Goal: Transaction & Acquisition: Purchase product/service

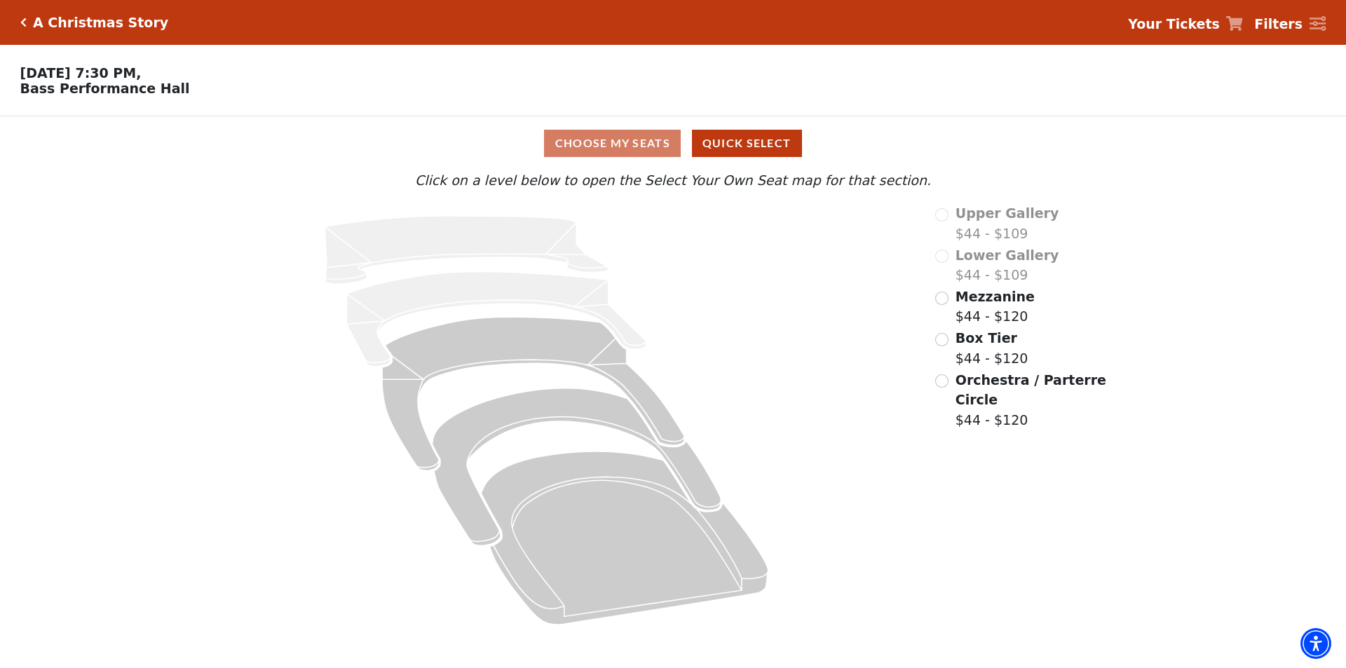
click at [951, 305] on div "Mezzanine $44 - $120" at bounding box center [1021, 307] width 173 height 40
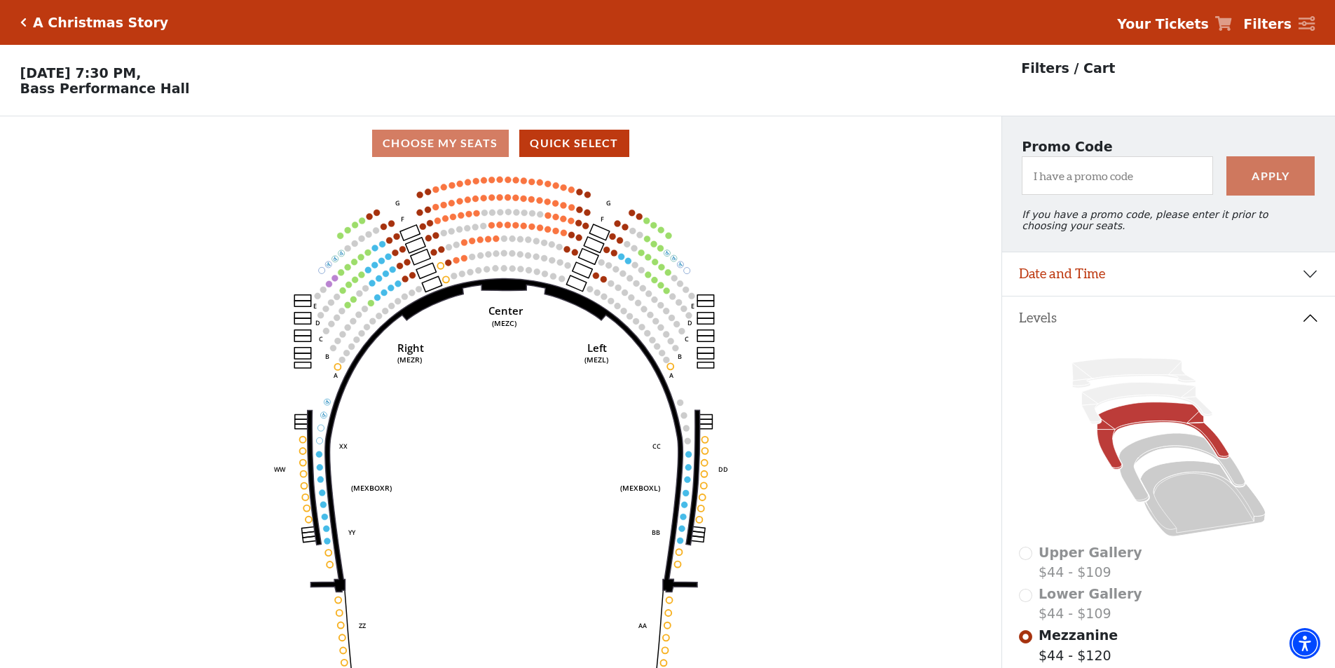
scroll to position [65, 0]
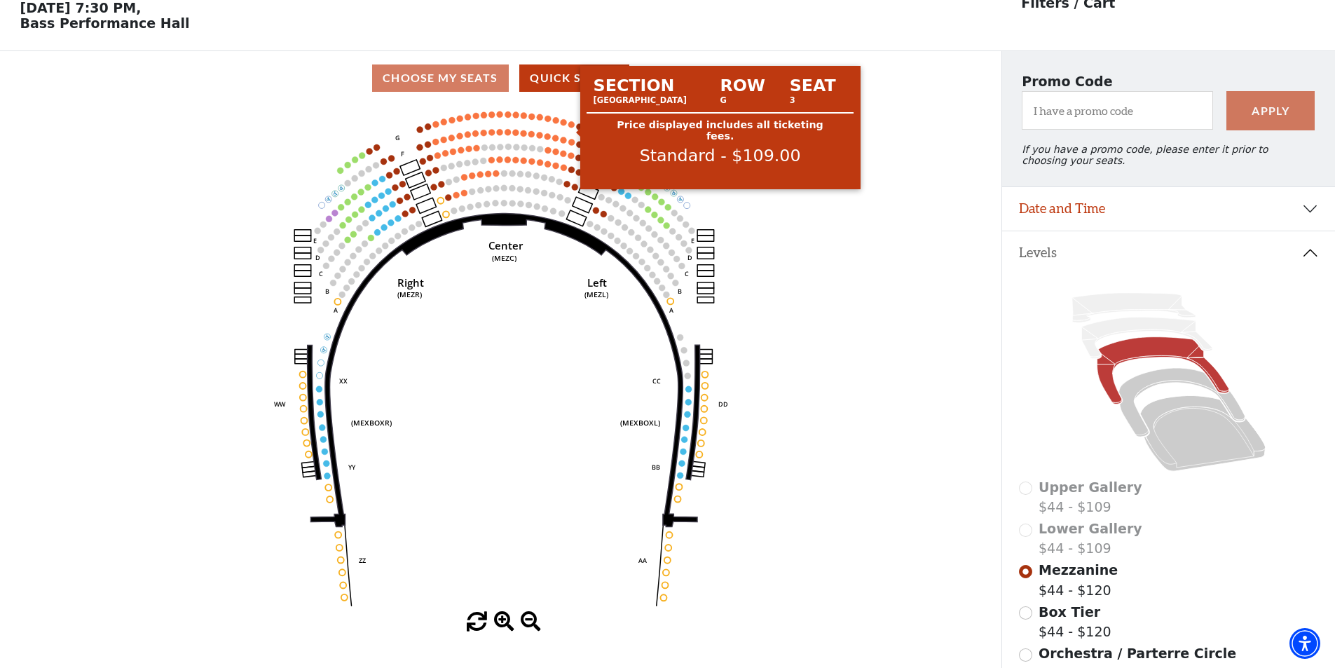
click at [572, 128] on circle at bounding box center [572, 124] width 6 height 6
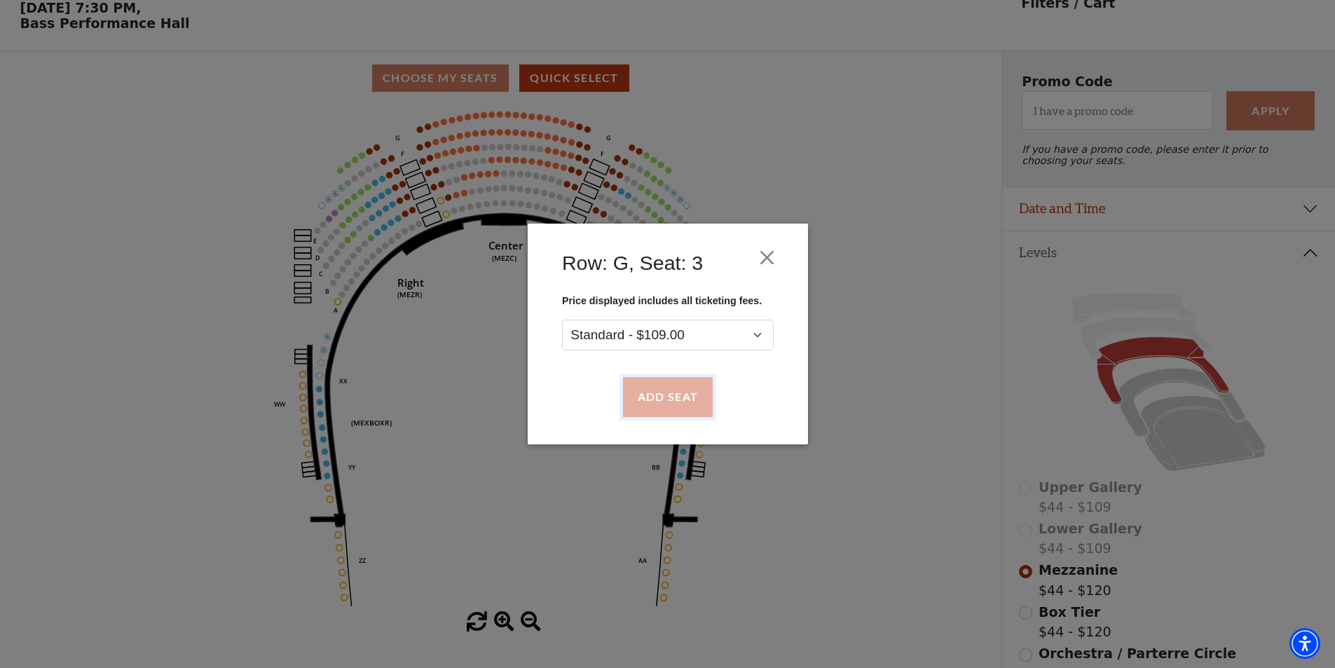
click at [665, 394] on button "Add Seat" at bounding box center [668, 397] width 90 height 39
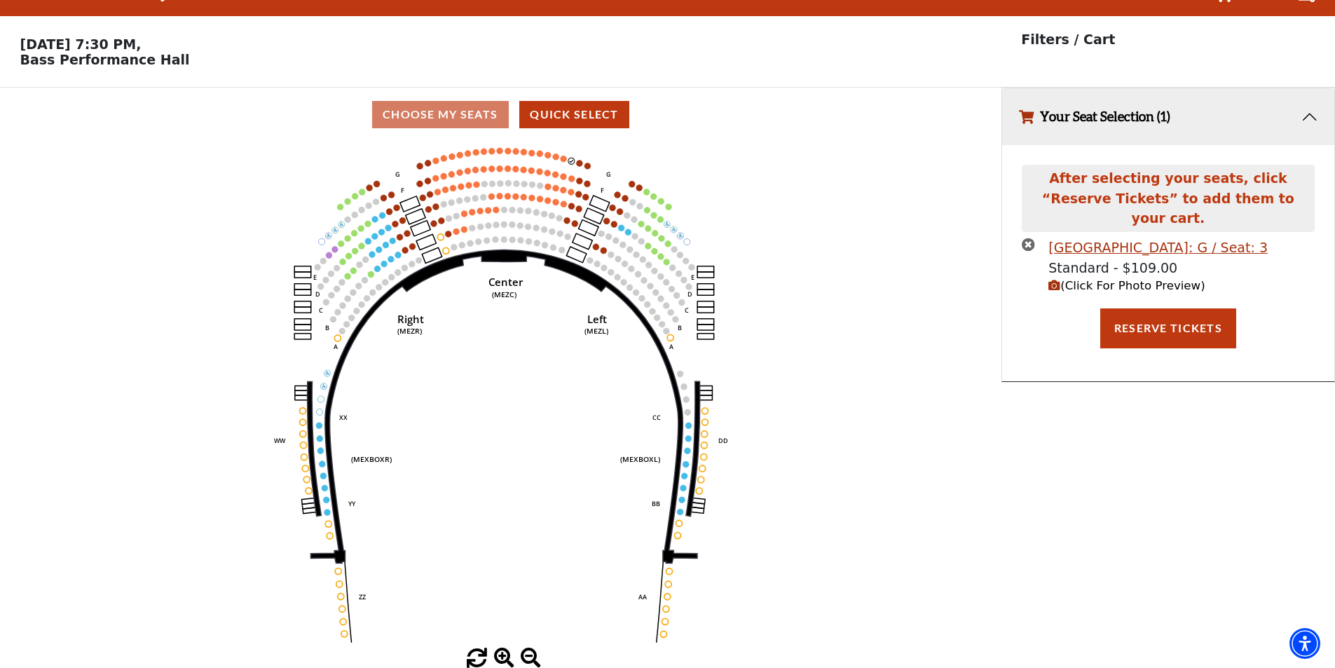
scroll to position [0, 0]
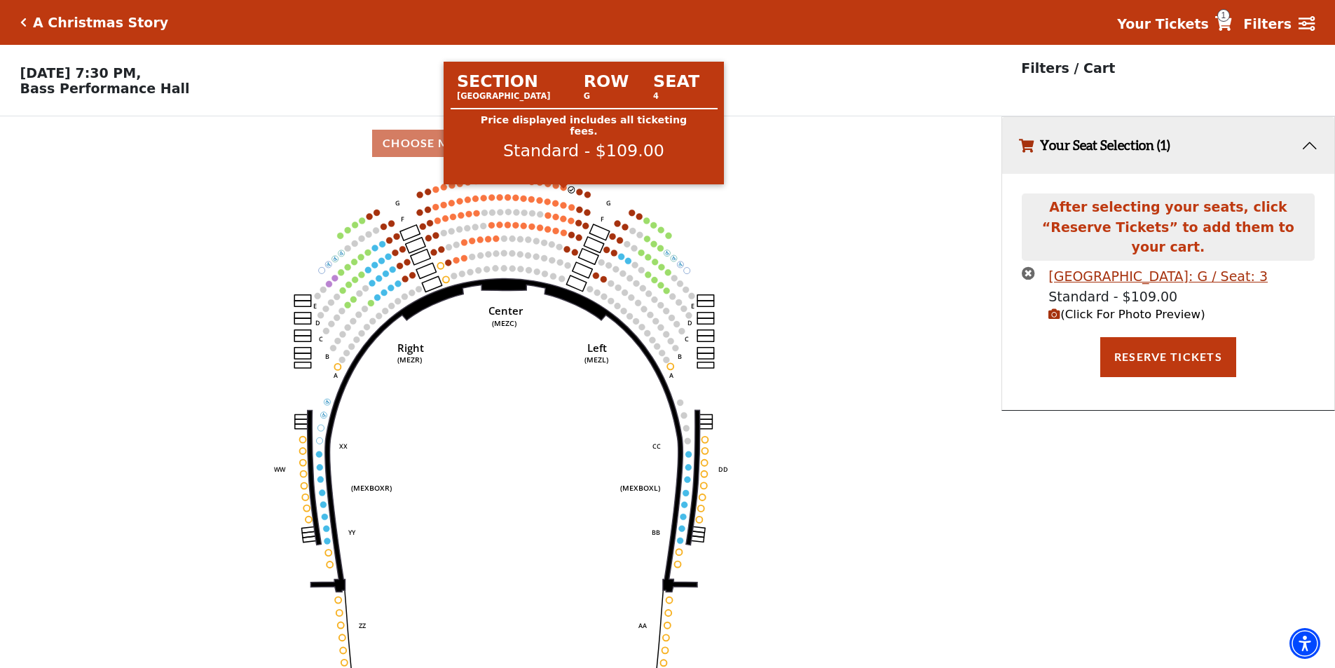
click at [563, 191] on circle at bounding box center [564, 187] width 6 height 6
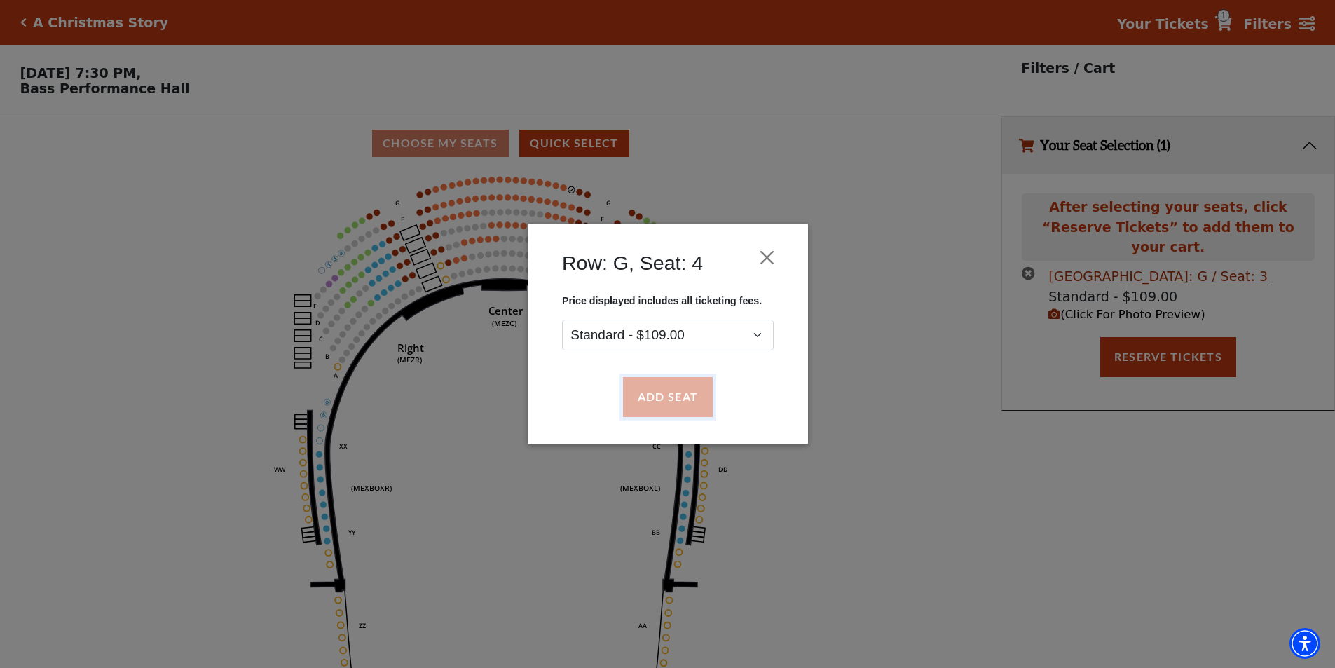
click at [641, 399] on button "Add Seat" at bounding box center [668, 397] width 90 height 39
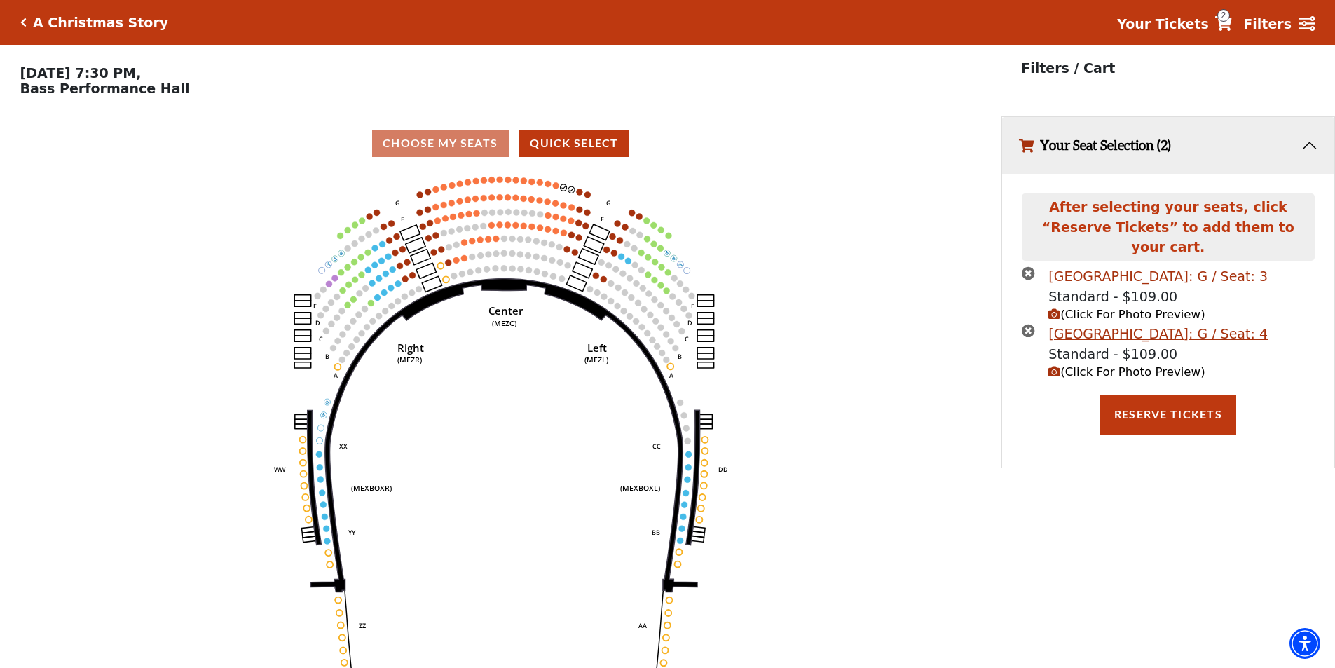
click at [555, 189] on circle at bounding box center [556, 185] width 6 height 6
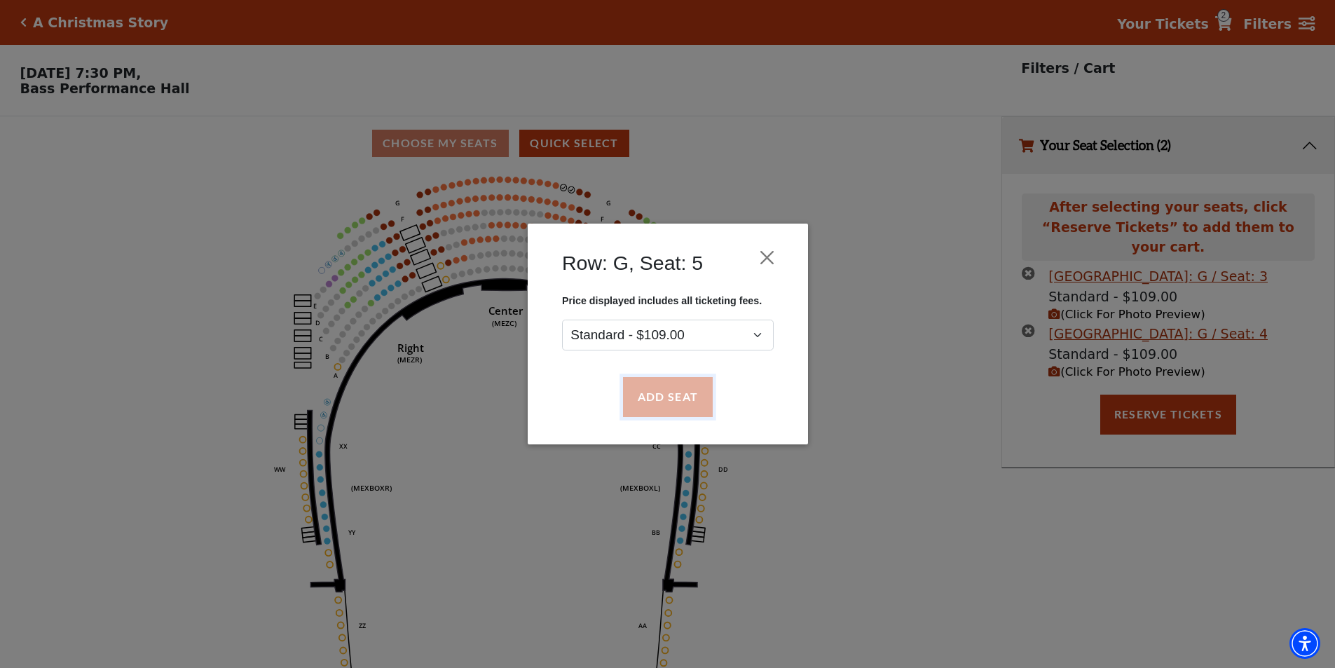
click at [648, 395] on button "Add Seat" at bounding box center [668, 397] width 90 height 39
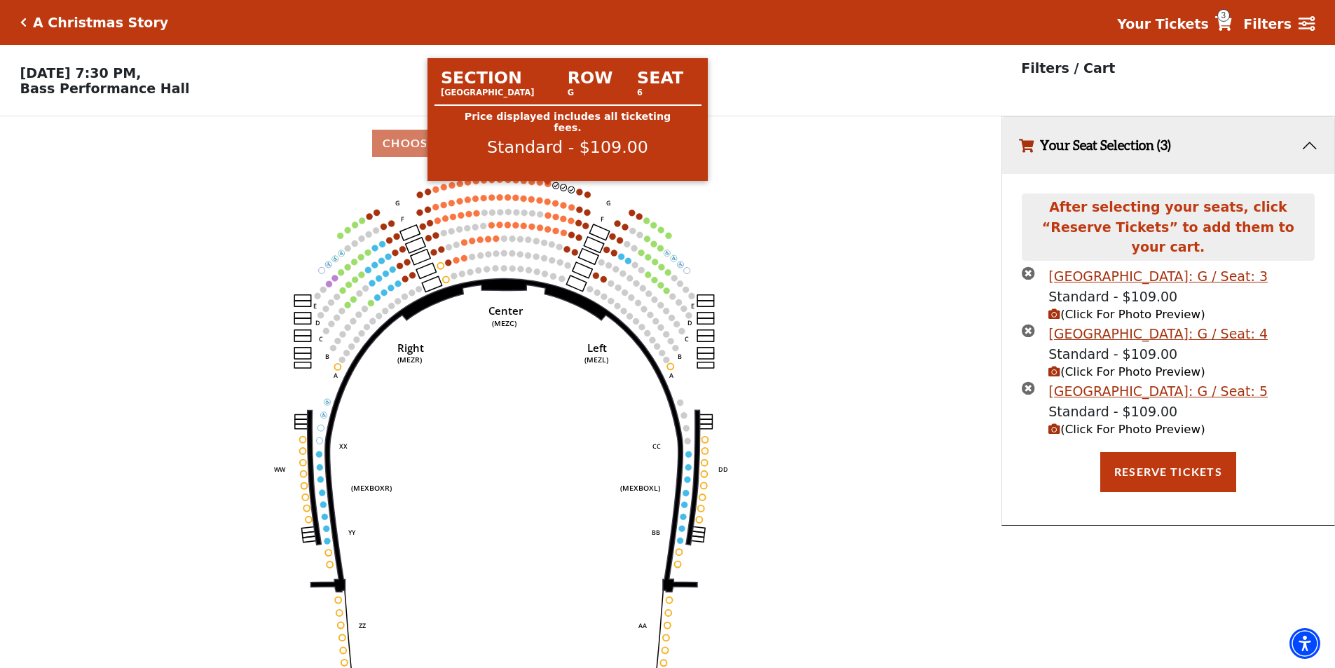
click at [549, 187] on circle at bounding box center [548, 184] width 6 height 6
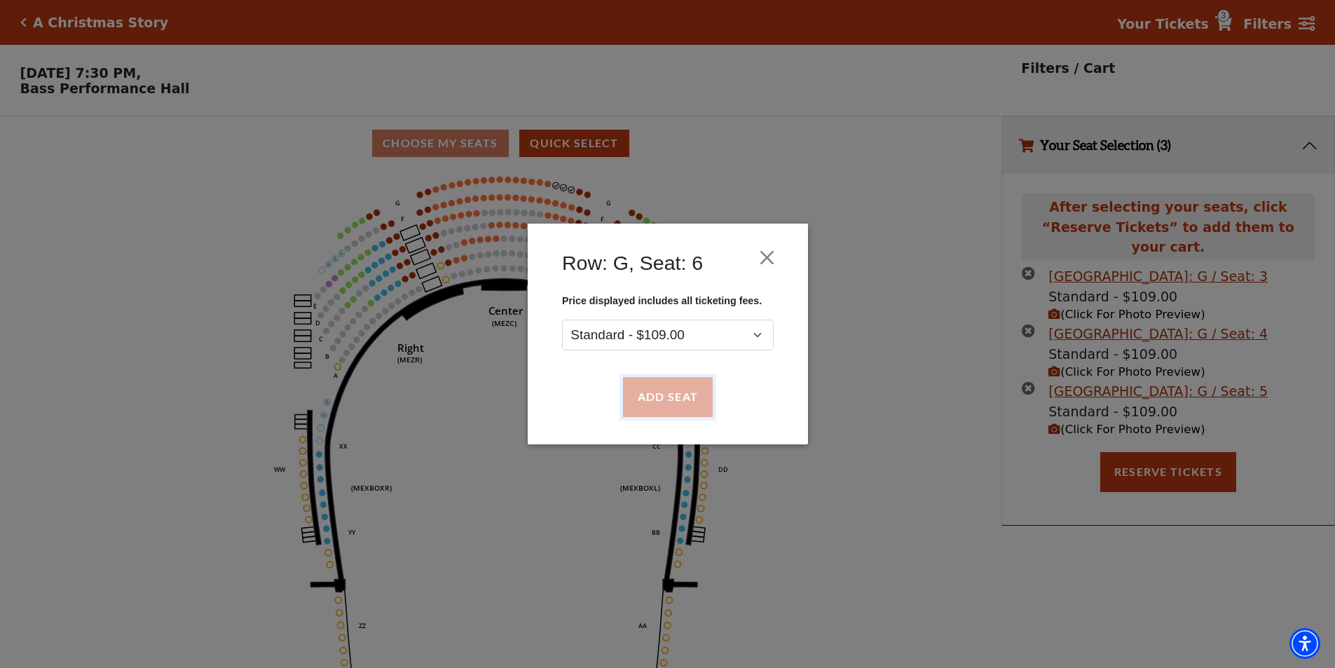
click at [666, 392] on button "Add Seat" at bounding box center [668, 397] width 90 height 39
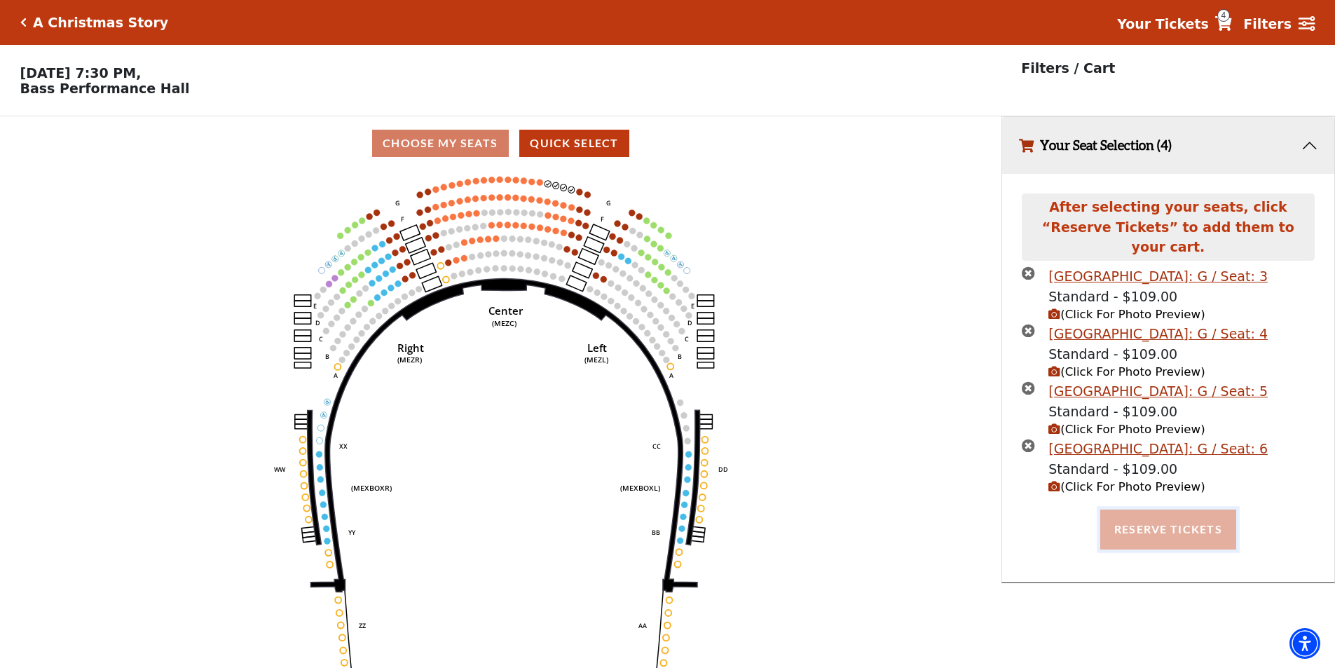
click at [1164, 516] on button "Reserve Tickets" at bounding box center [1169, 529] width 136 height 39
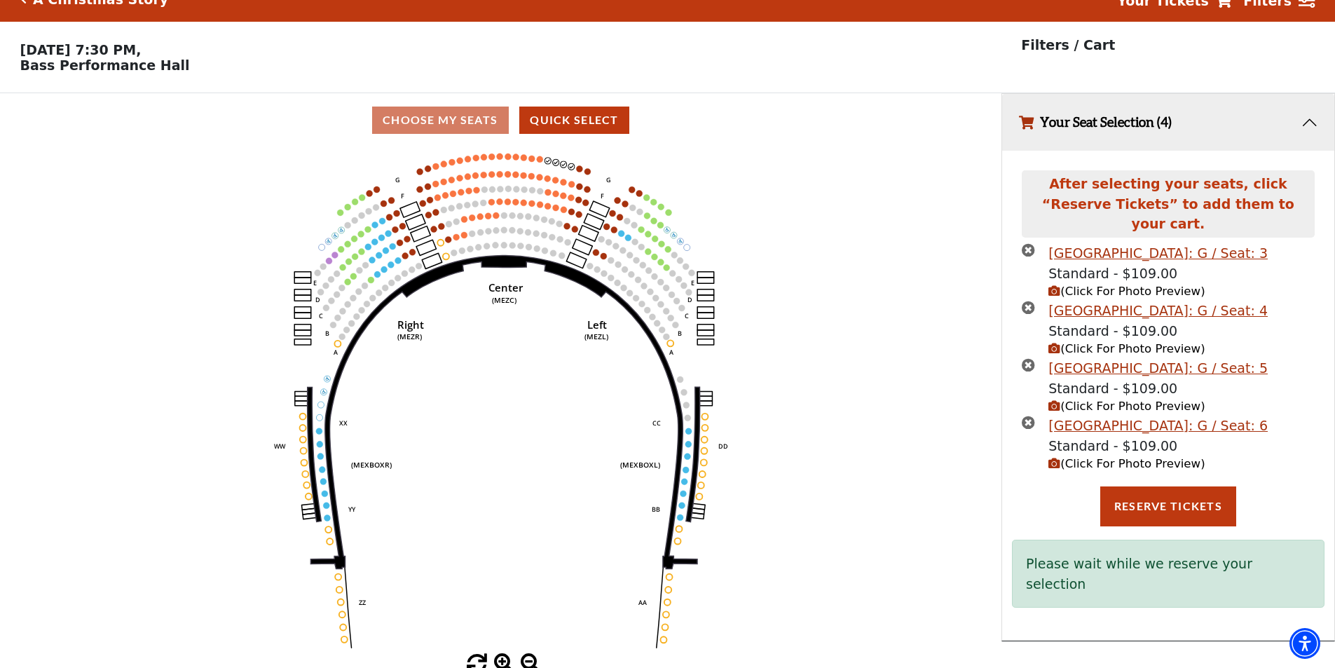
scroll to position [34, 0]
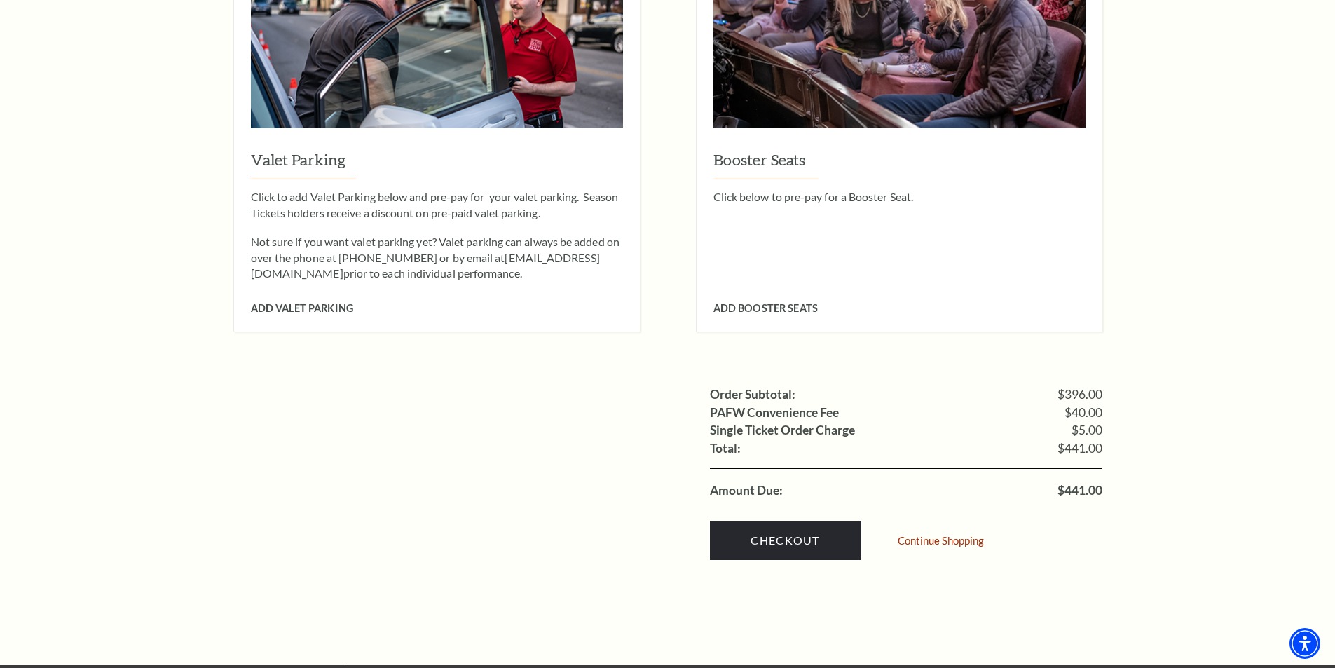
scroll to position [1191, 0]
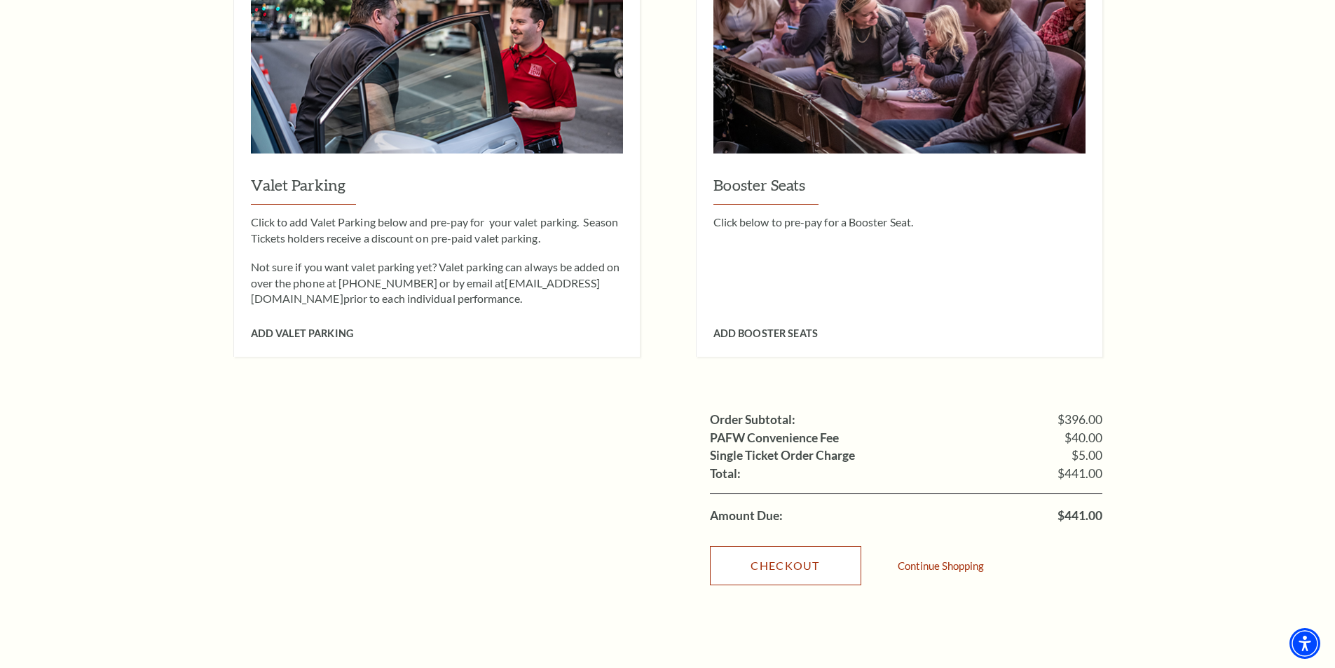
click at [804, 546] on link "Checkout" at bounding box center [785, 565] width 151 height 39
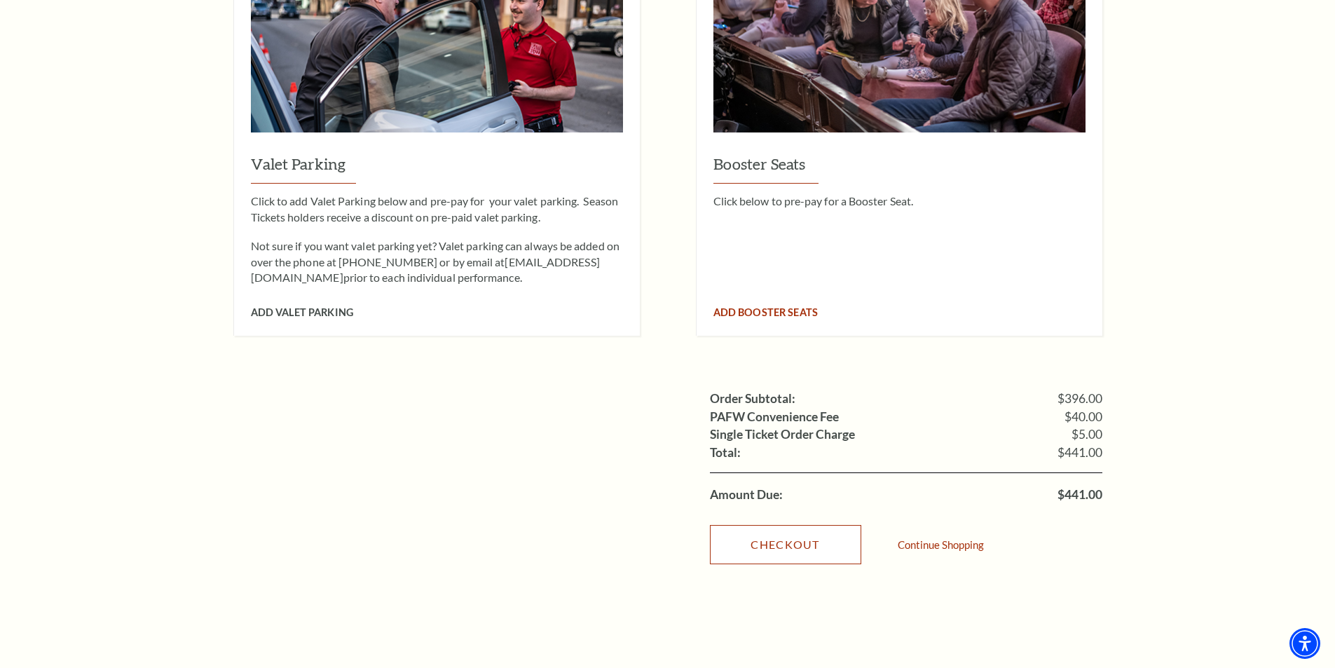
scroll to position [1331, 0]
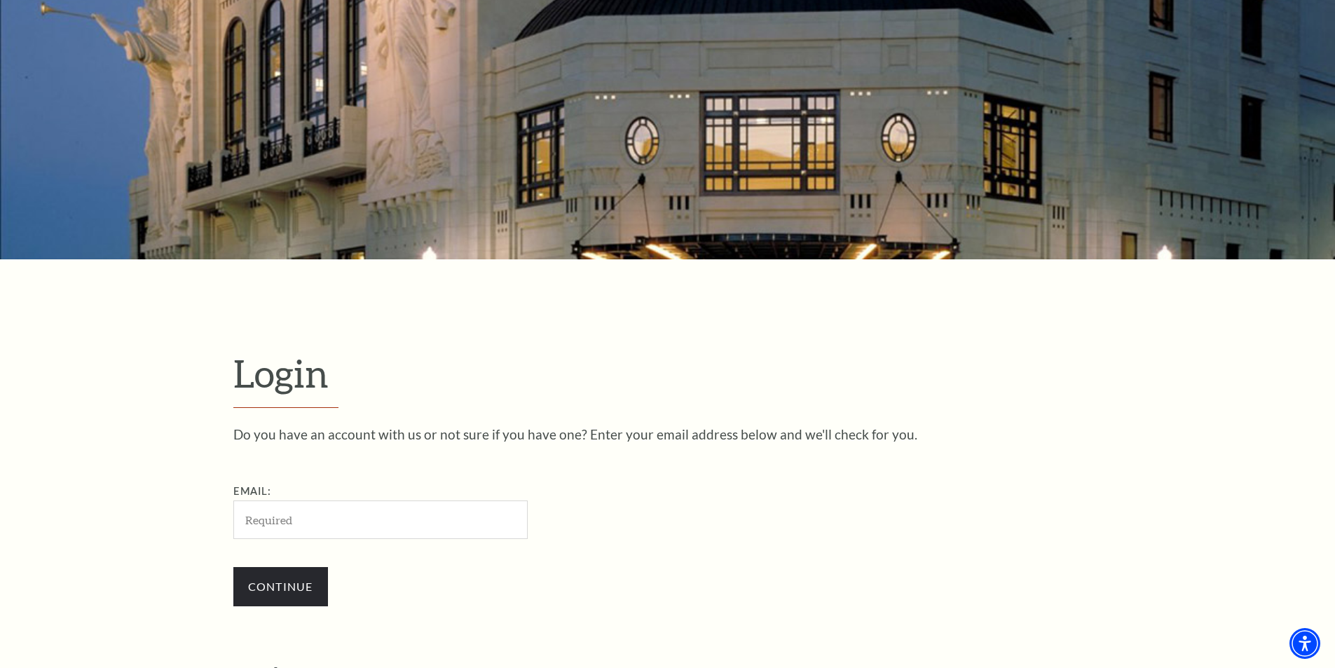
scroll to position [399, 0]
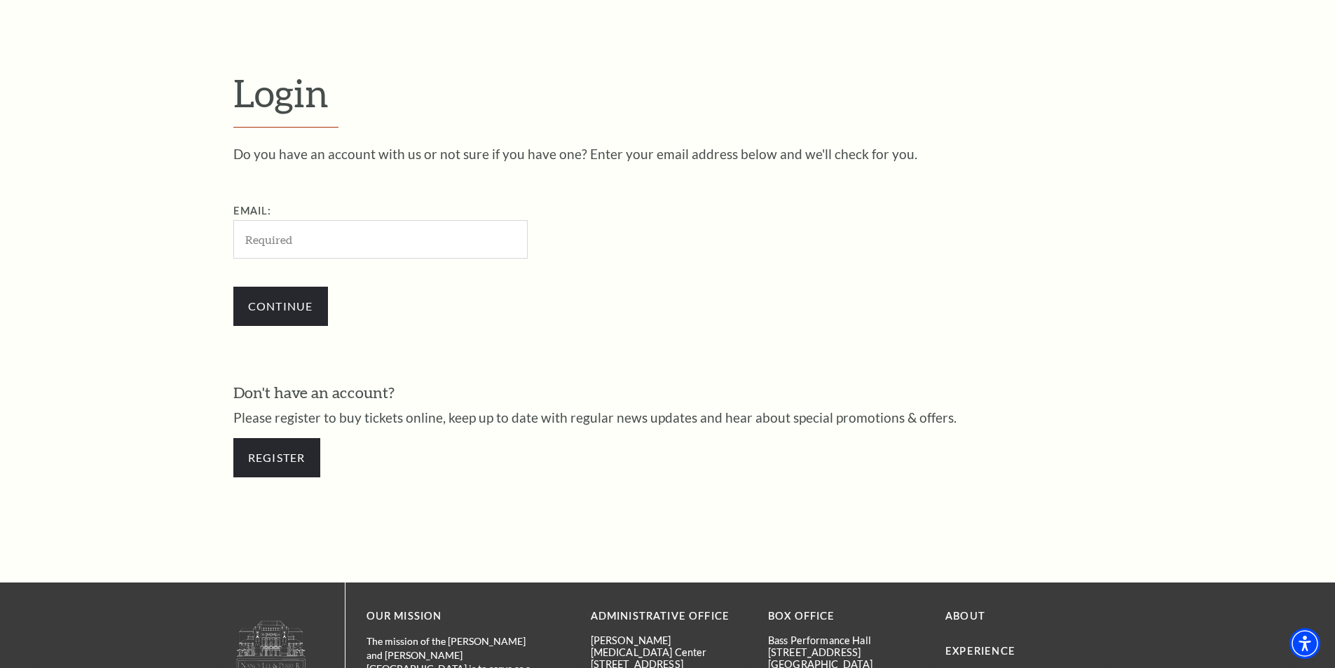
click at [306, 242] on input "Email:" at bounding box center [380, 239] width 294 height 39
type input "[EMAIL_ADDRESS][DOMAIN_NAME]"
click at [307, 297] on input "Continue" at bounding box center [280, 306] width 95 height 39
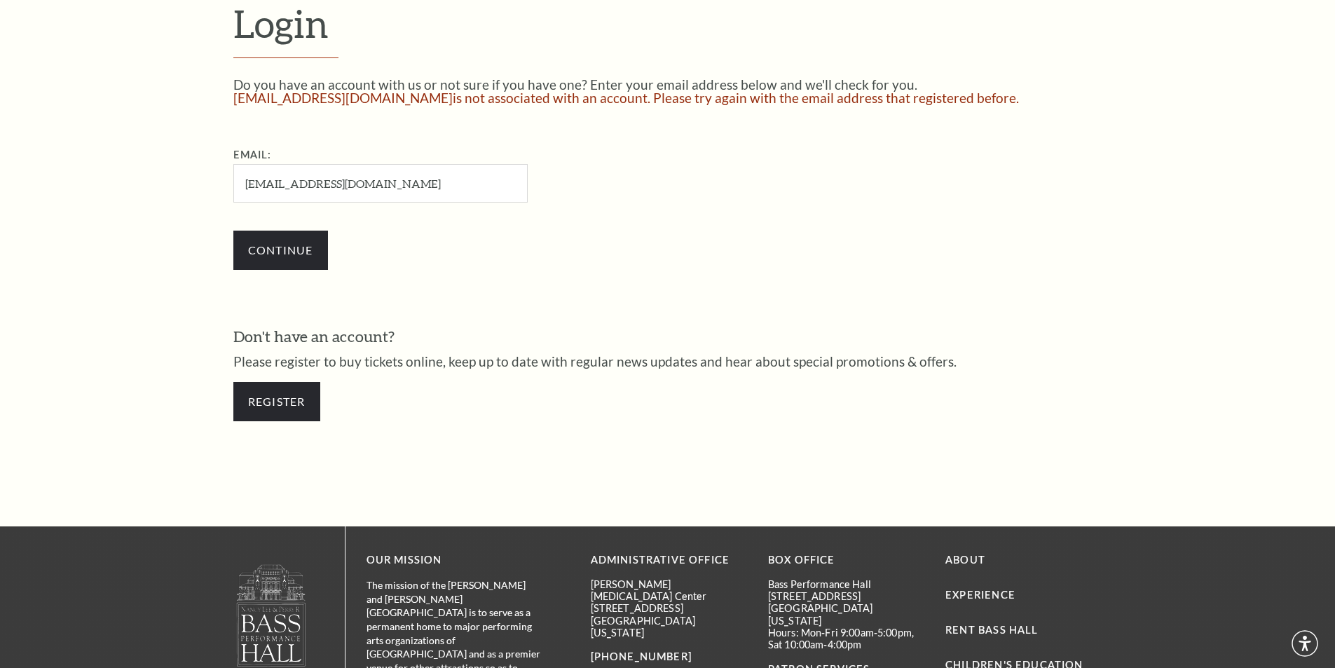
scroll to position [494, 0]
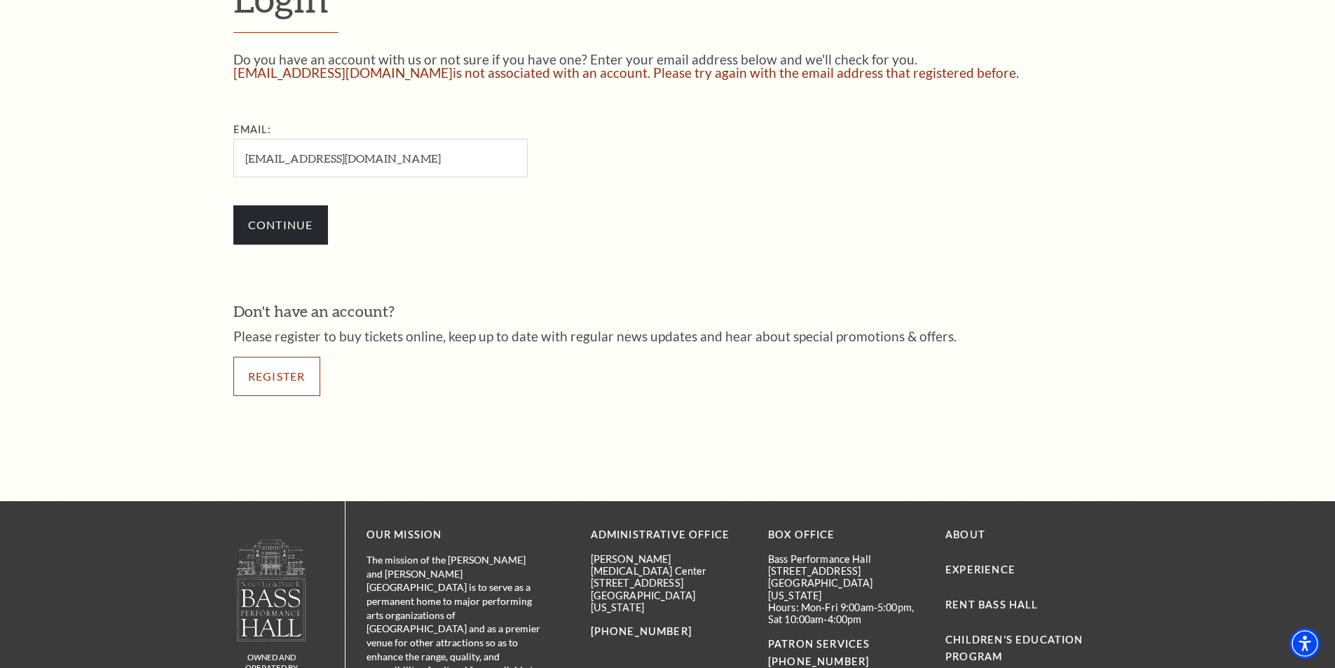
click at [283, 372] on link "Register" at bounding box center [276, 376] width 87 height 39
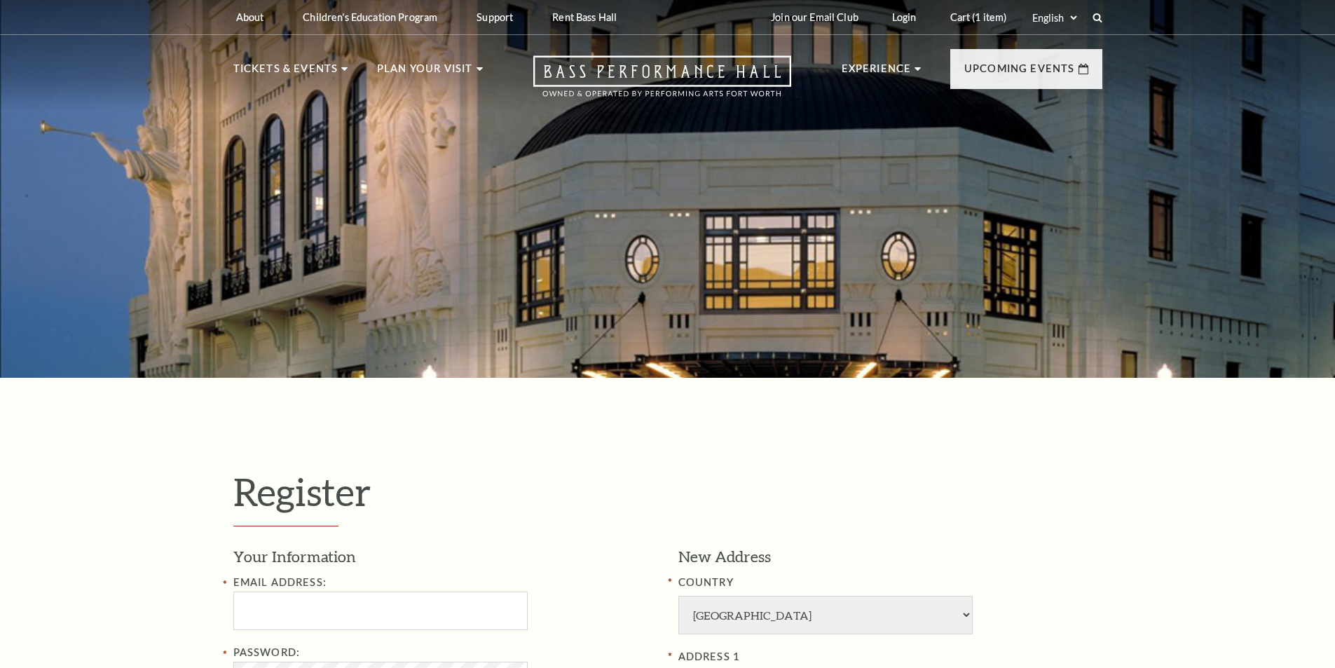
select select "1"
select select "[GEOGRAPHIC_DATA]"
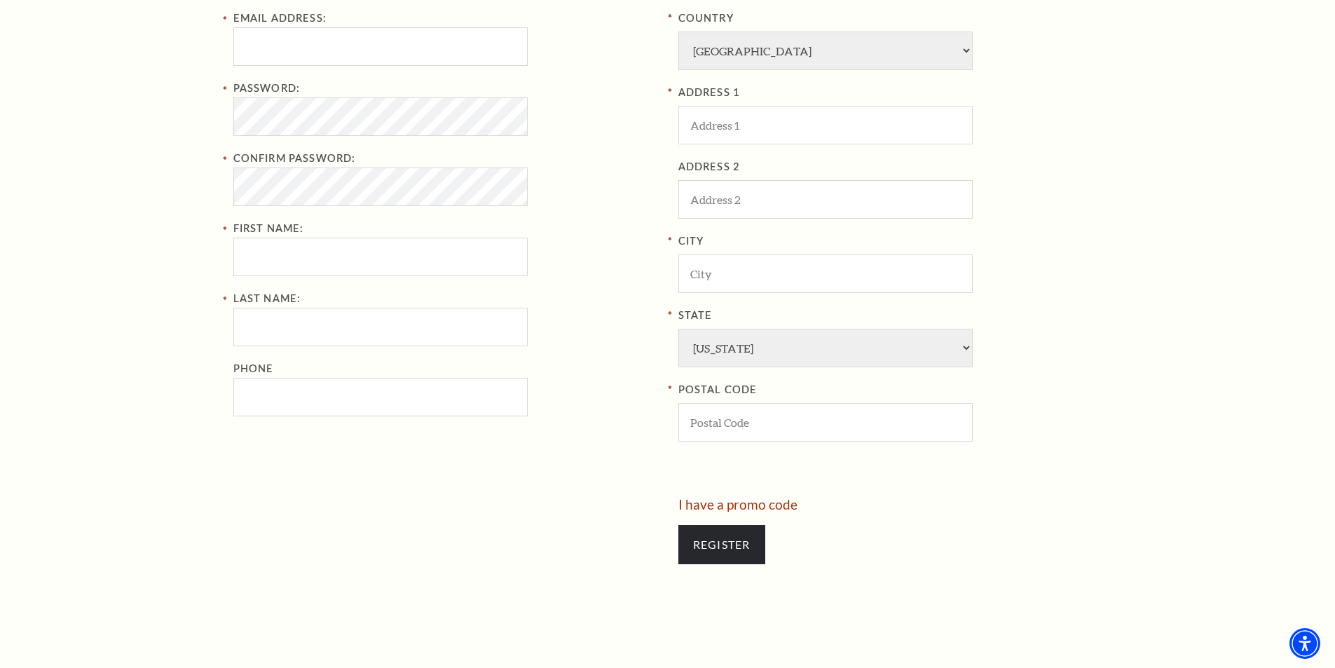
scroll to position [561, 0]
type input "shashikanta12003@gmail.com"
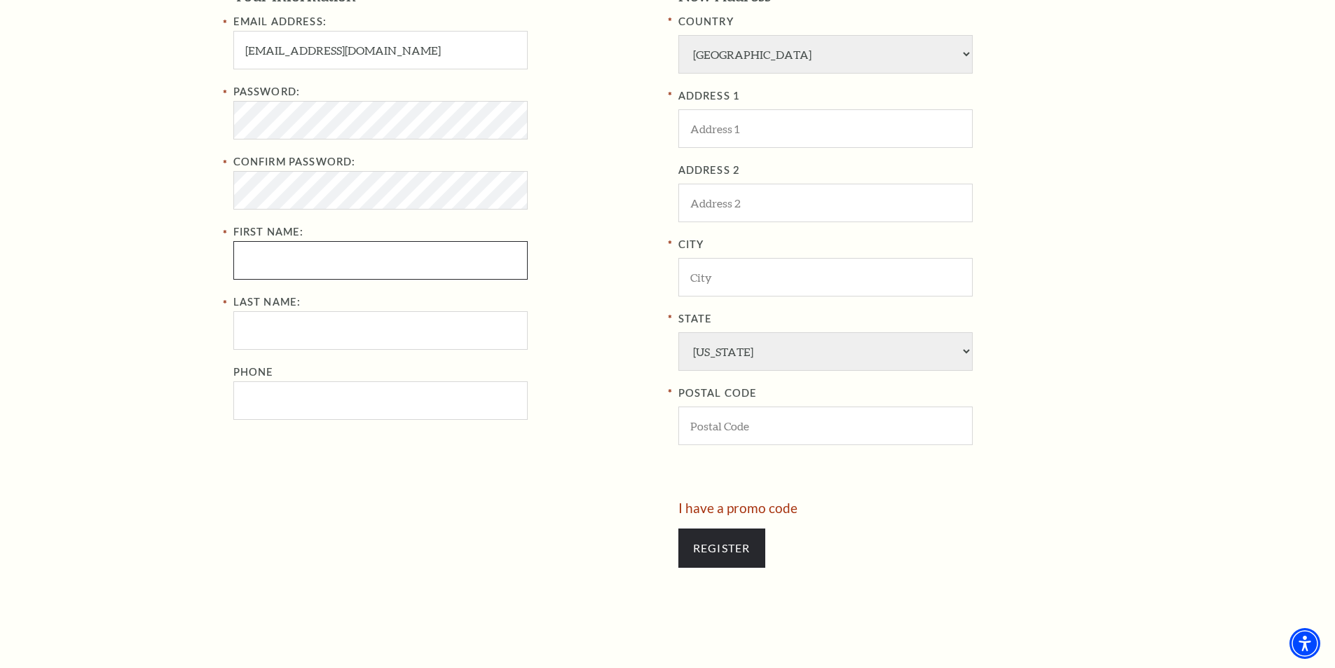
click at [304, 269] on input "First Name:" at bounding box center [380, 260] width 294 height 39
type input "Shashikanta"
type input "mohapatra"
type input "6354987215"
type input "402 Forest Rd"
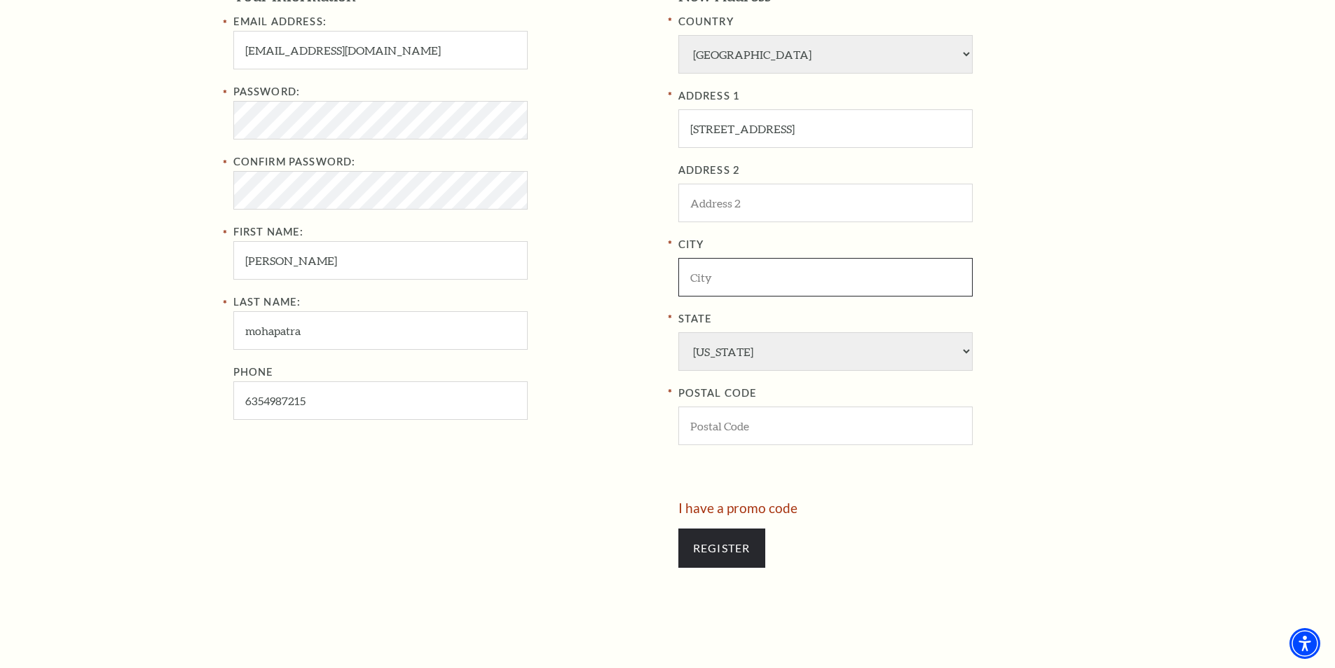
type input "Walthamstow"
select select "UT"
type input "46565"
type input "635-498-7215"
click at [726, 545] on input "Register" at bounding box center [722, 548] width 87 height 39
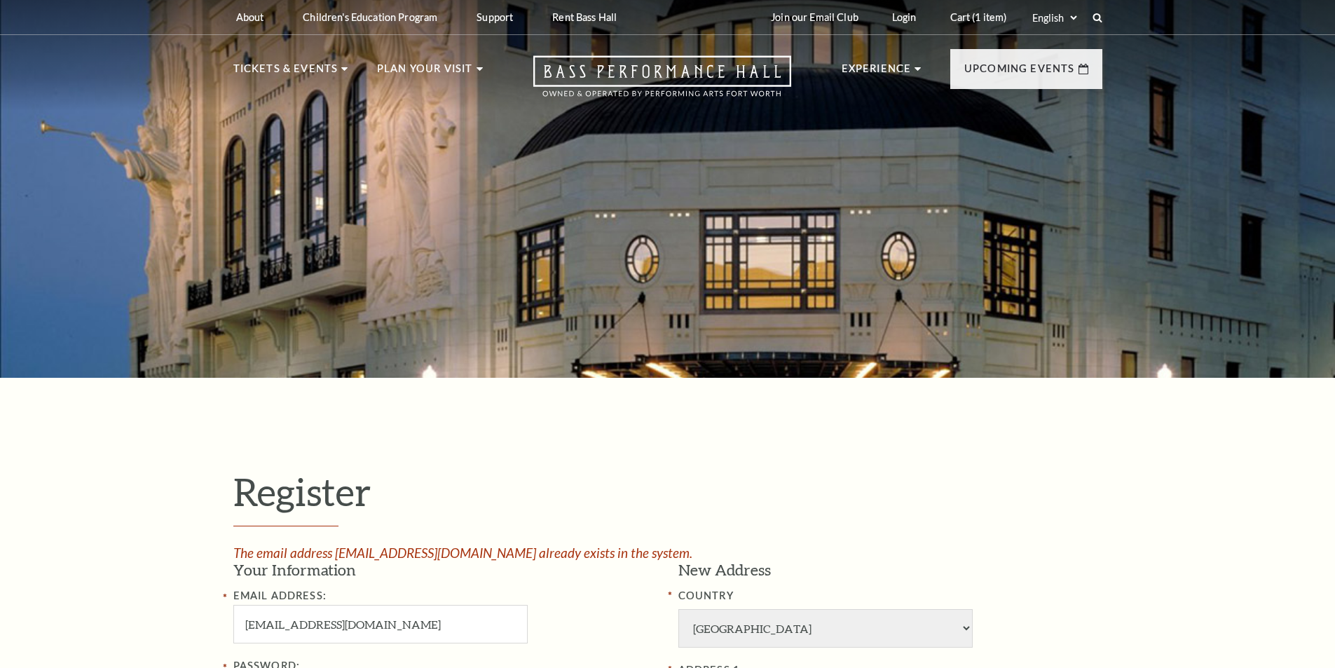
select select "1"
select select "[GEOGRAPHIC_DATA]"
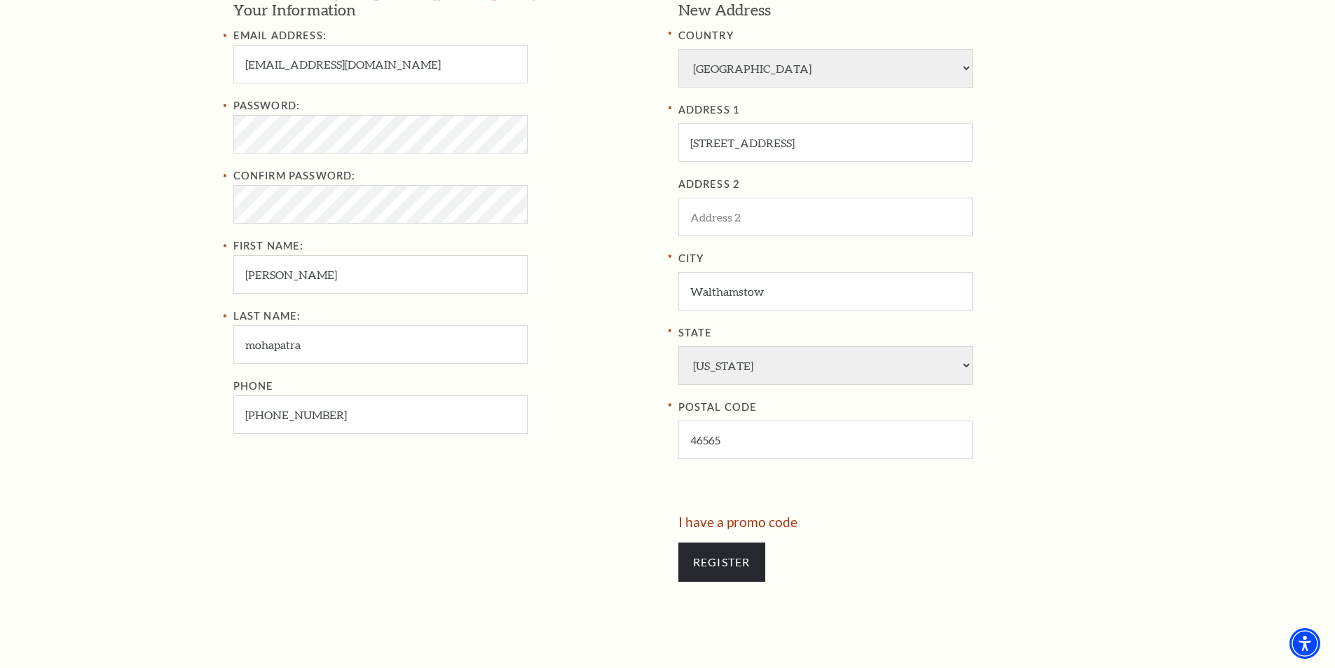
scroll to position [491, 0]
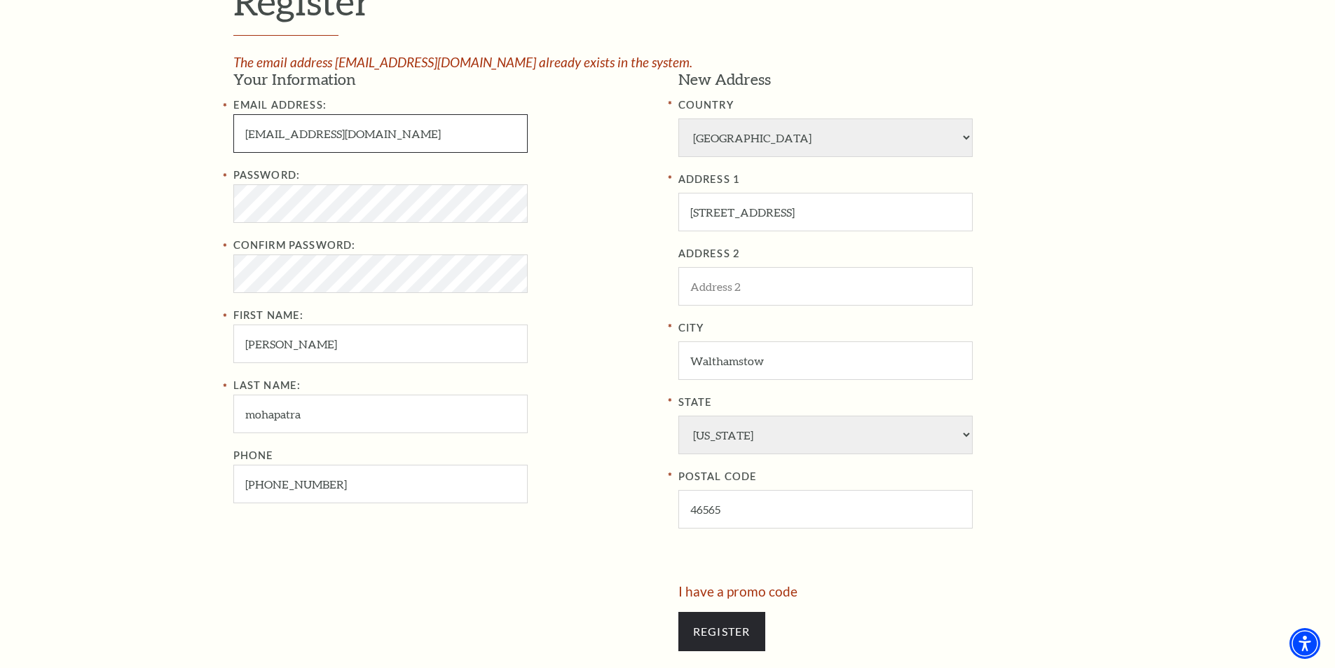
click at [324, 128] on input "shashikanta12003@gmail.com" at bounding box center [380, 133] width 294 height 39
type input "shashikanta127703@gmail.com"
click at [158, 207] on div "Register The email address shashikanta12003@gmail.com already exists in the sys…" at bounding box center [667, 321] width 1335 height 869
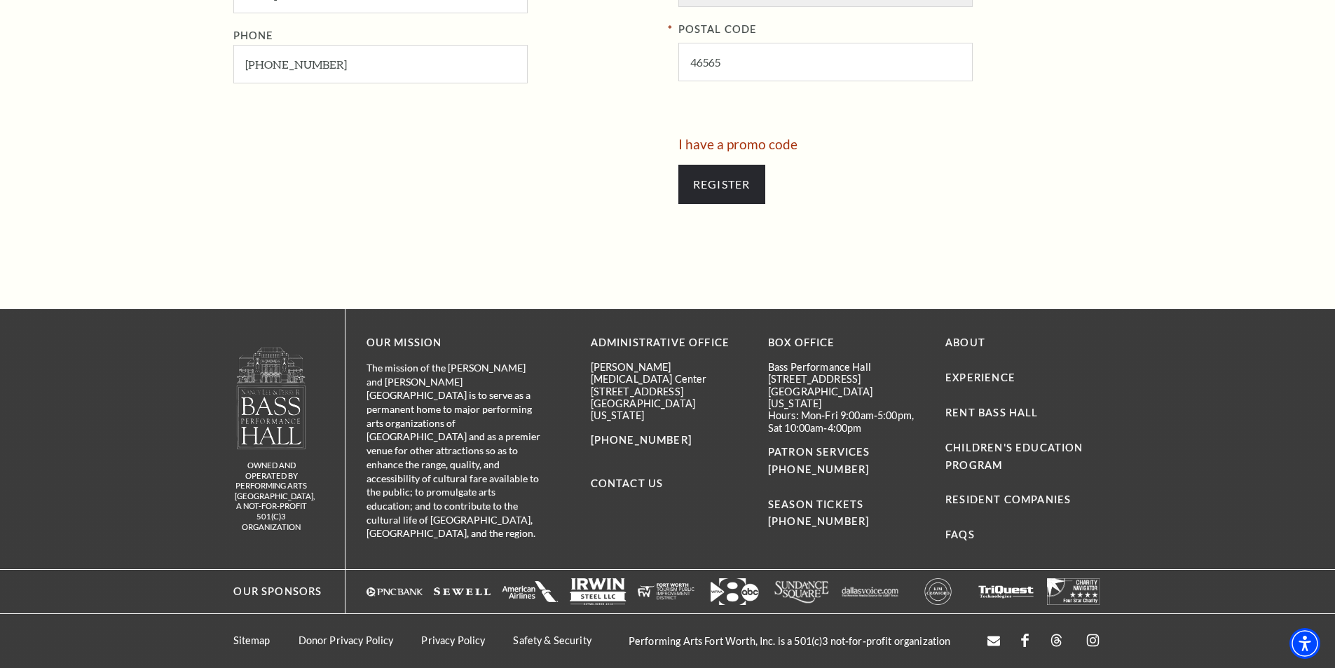
scroll to position [517, 0]
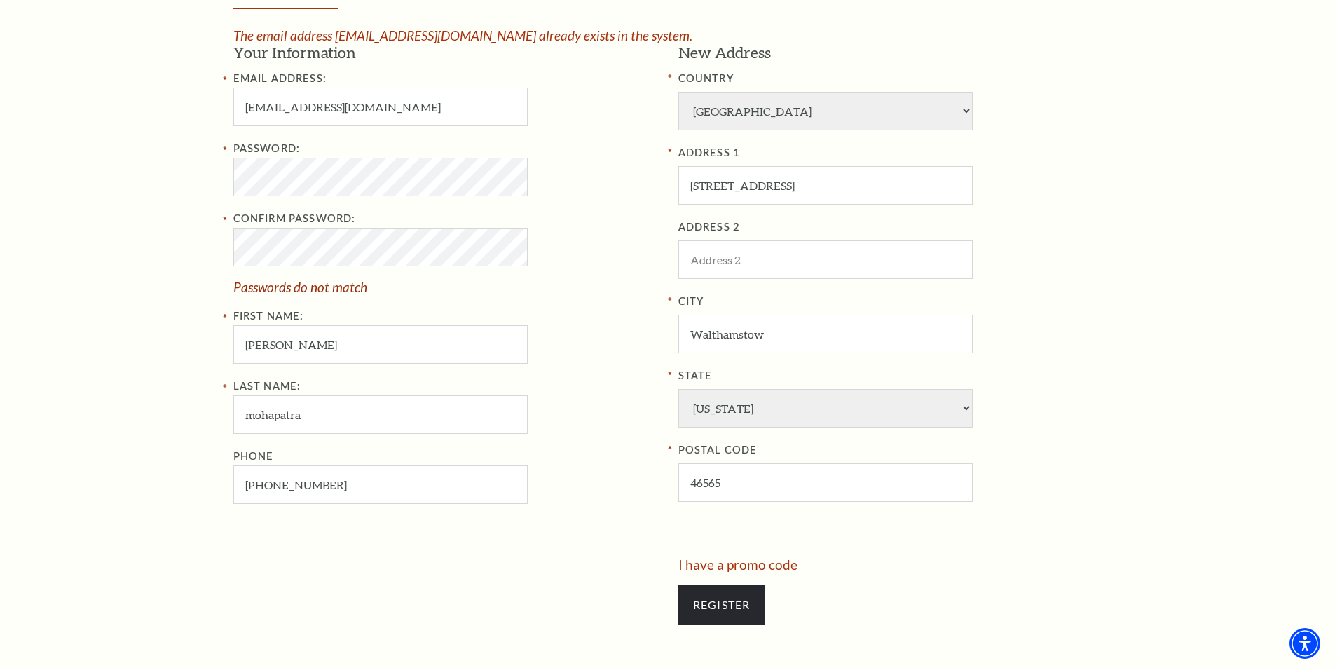
click at [182, 458] on div "Register The email address shashikanta12003@gmail.com already exists in the sys…" at bounding box center [667, 294] width 1335 height 869
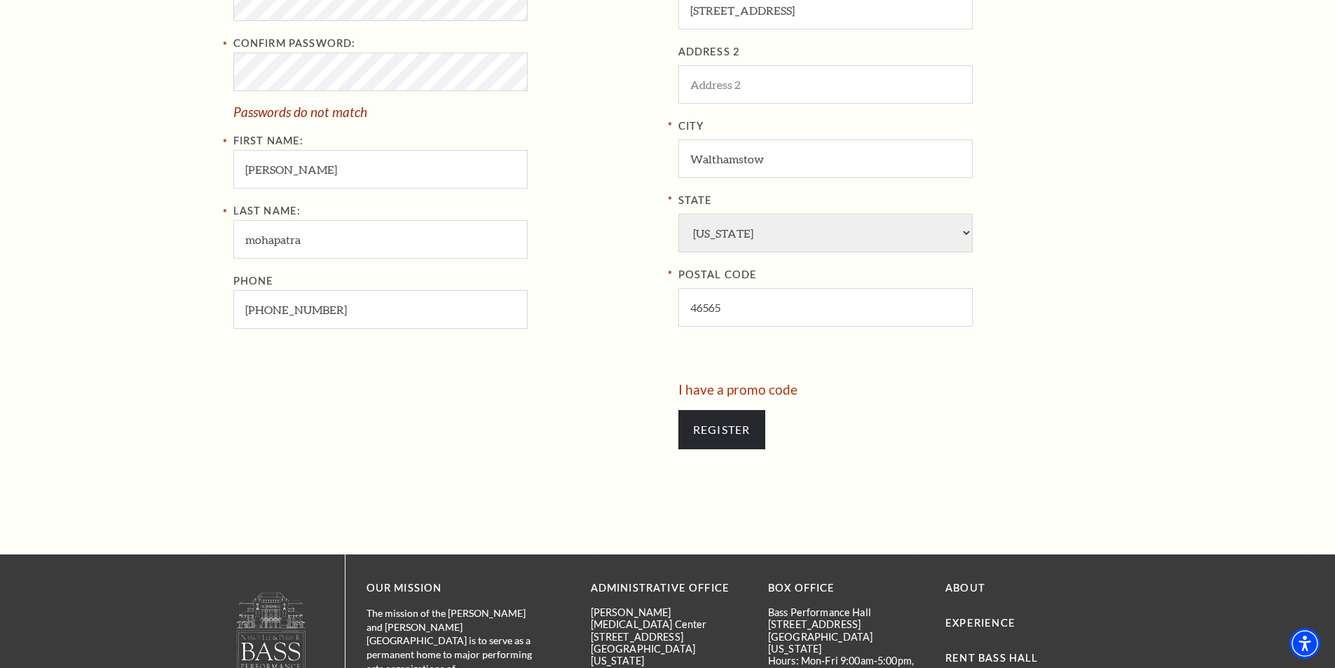
scroll to position [728, 0]
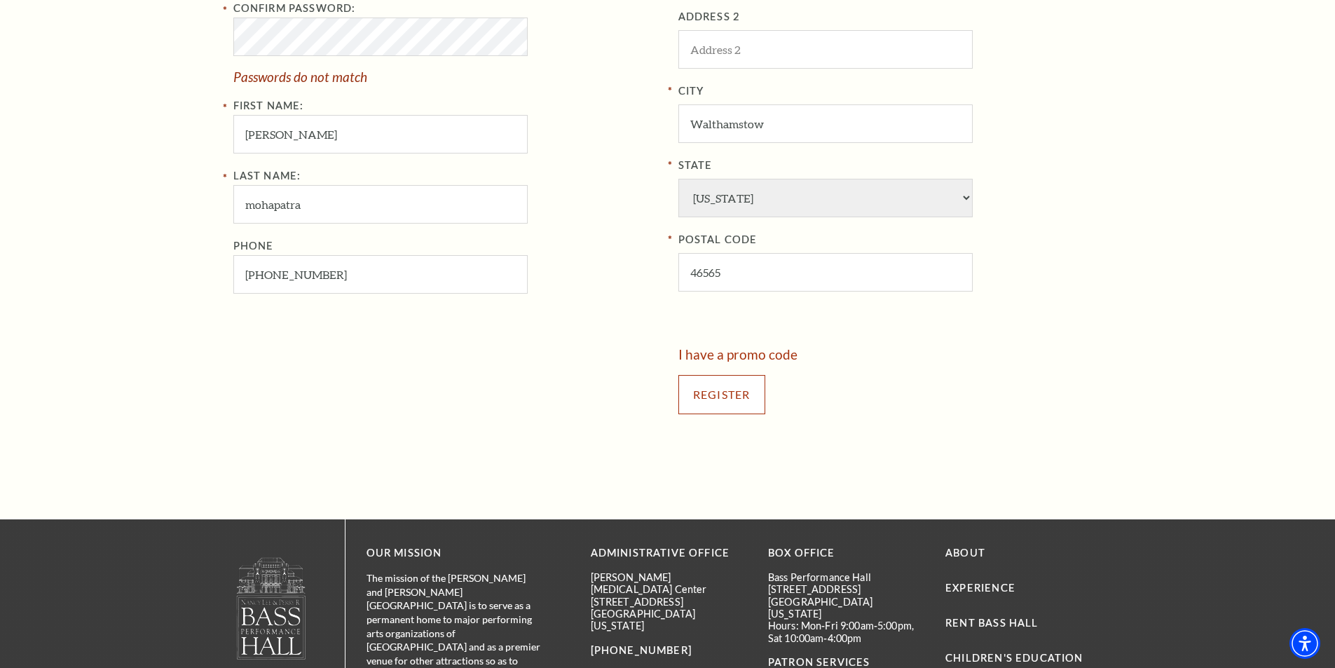
click at [704, 391] on input "Register" at bounding box center [722, 394] width 87 height 39
click at [705, 399] on input "Register" at bounding box center [722, 394] width 87 height 39
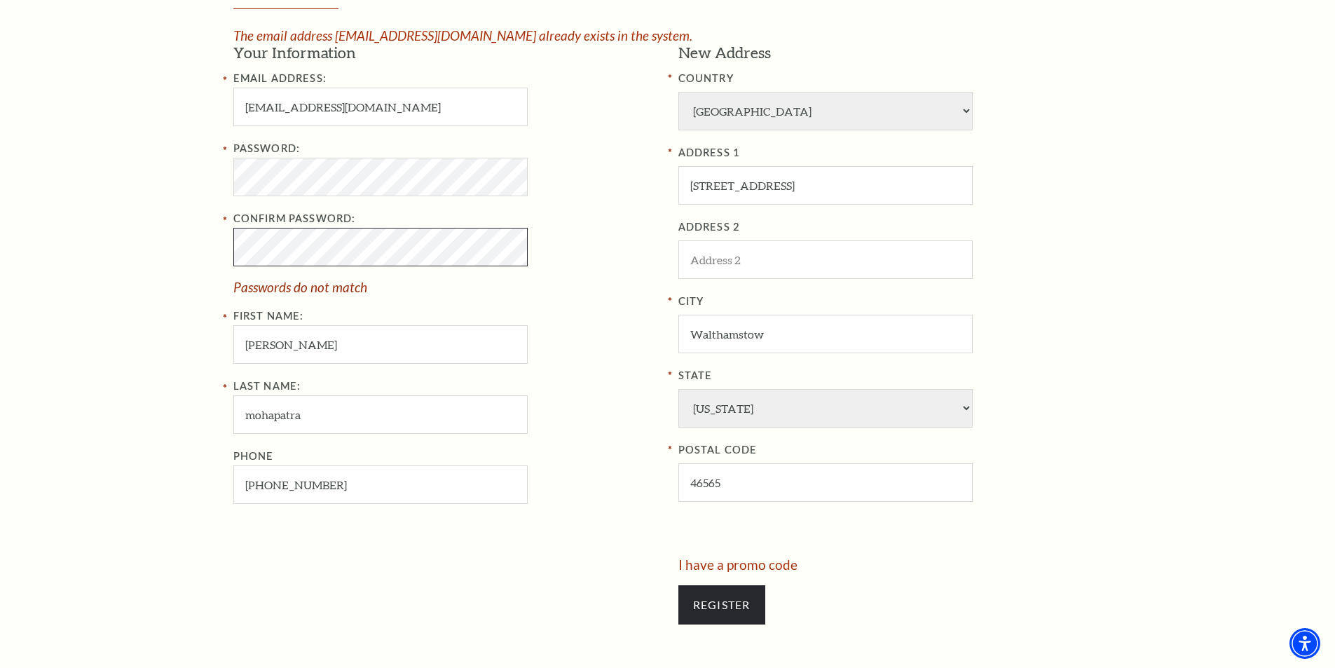
scroll to position [447, 0]
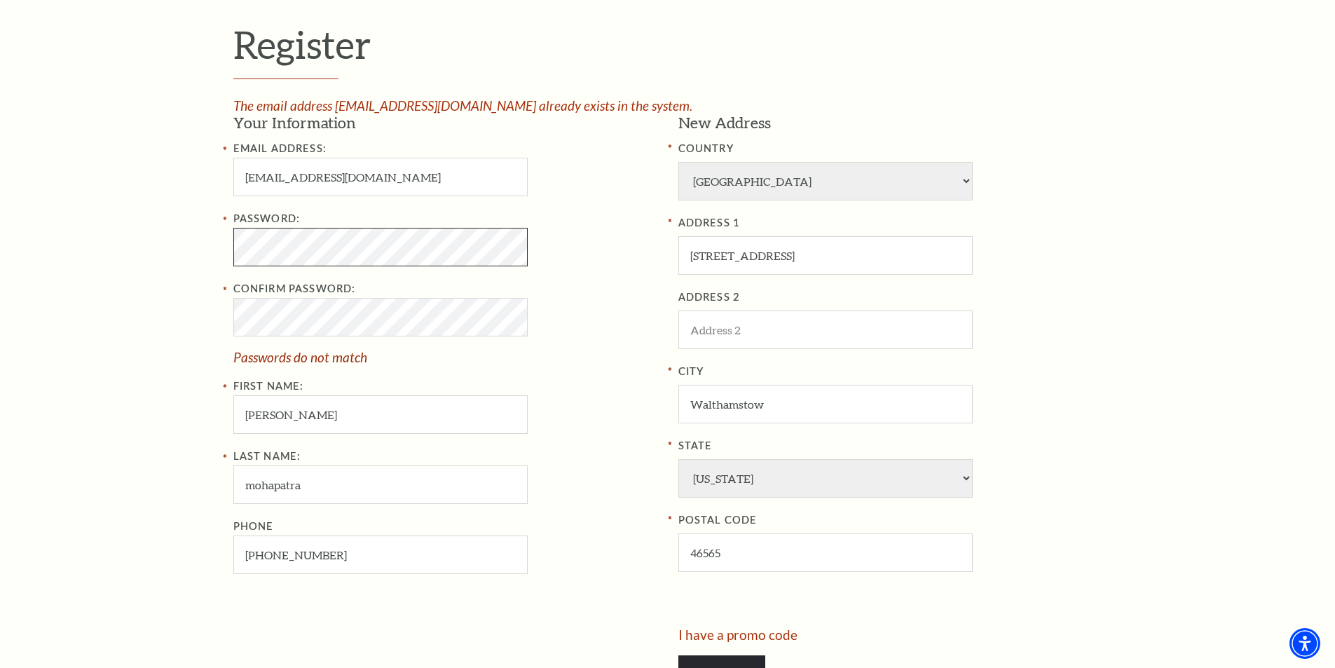
click at [158, 241] on div "Register The email address shashikanta12003@gmail.com already exists in the sys…" at bounding box center [667, 365] width 1335 height 869
click at [126, 245] on div "Register The email address shashikanta12003@gmail.com already exists in the sys…" at bounding box center [667, 365] width 1335 height 869
click at [186, 320] on div "Register The email address shashikanta12003@gmail.com already exists in the sys…" at bounding box center [667, 365] width 1335 height 869
click at [142, 319] on div "Register The email address shashikanta12003@gmail.com already exists in the sys…" at bounding box center [667, 365] width 1335 height 869
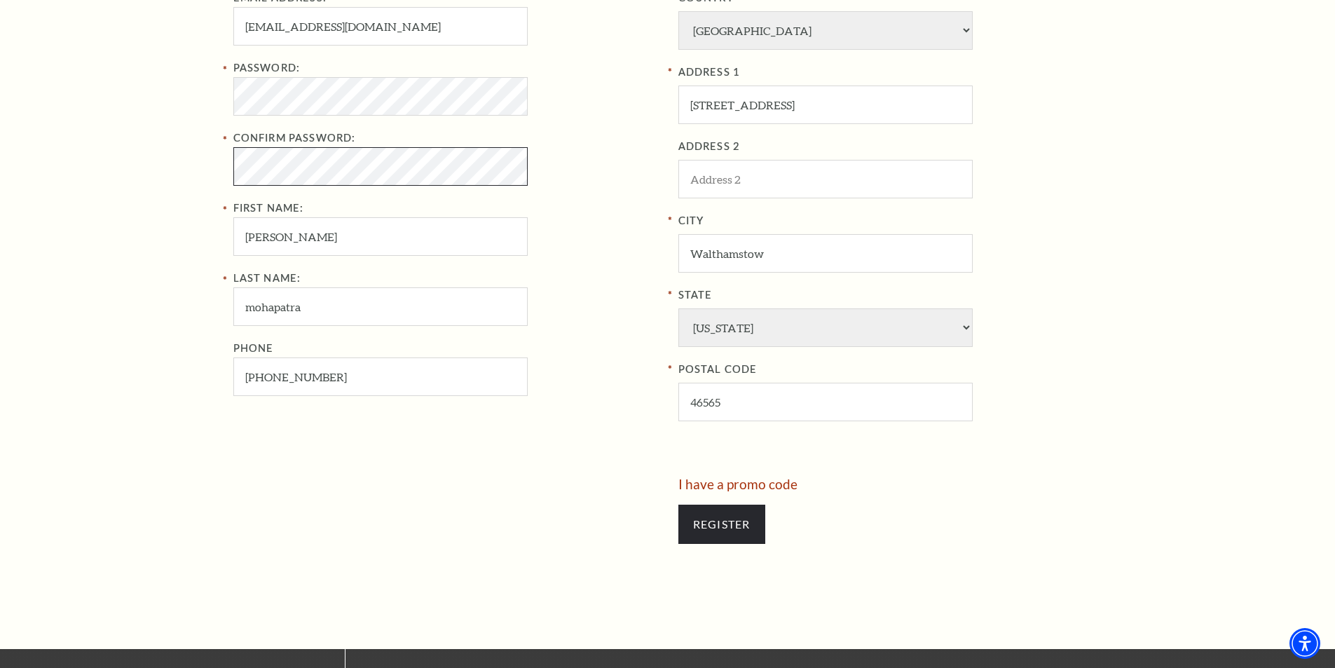
scroll to position [798, 0]
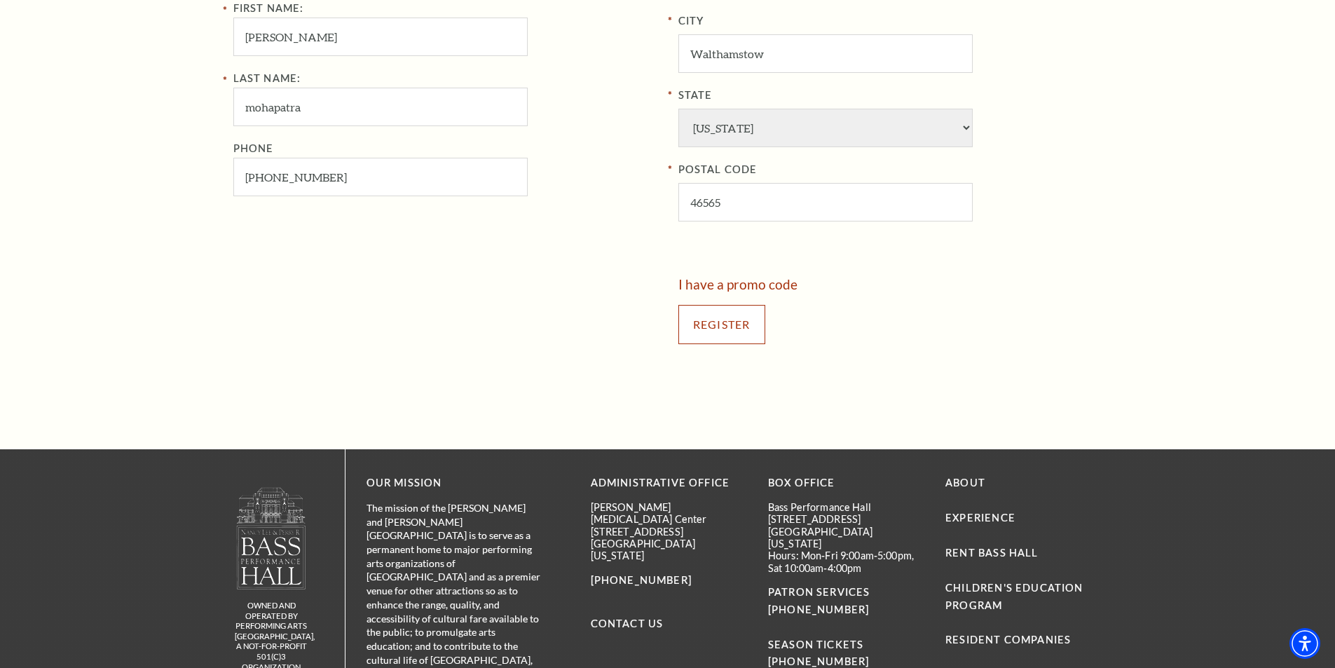
click at [716, 315] on input "Register" at bounding box center [722, 324] width 87 height 39
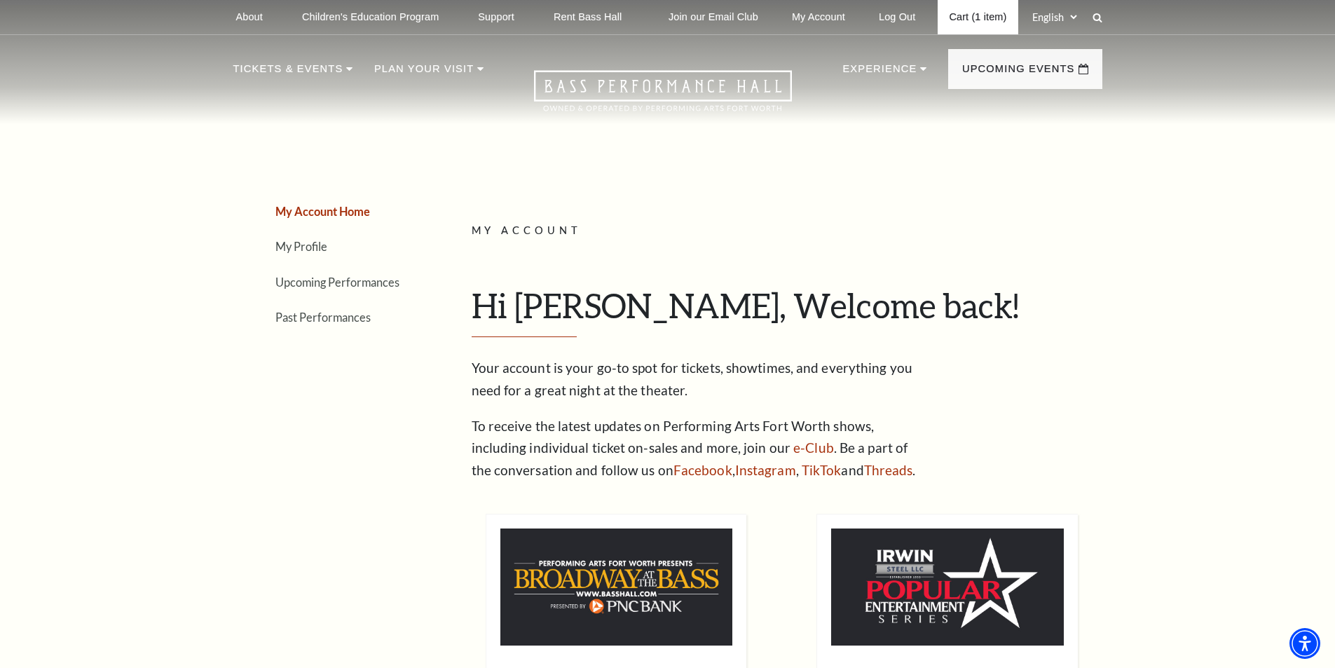
click at [965, 10] on link "Cart (1 item)" at bounding box center [978, 17] width 80 height 34
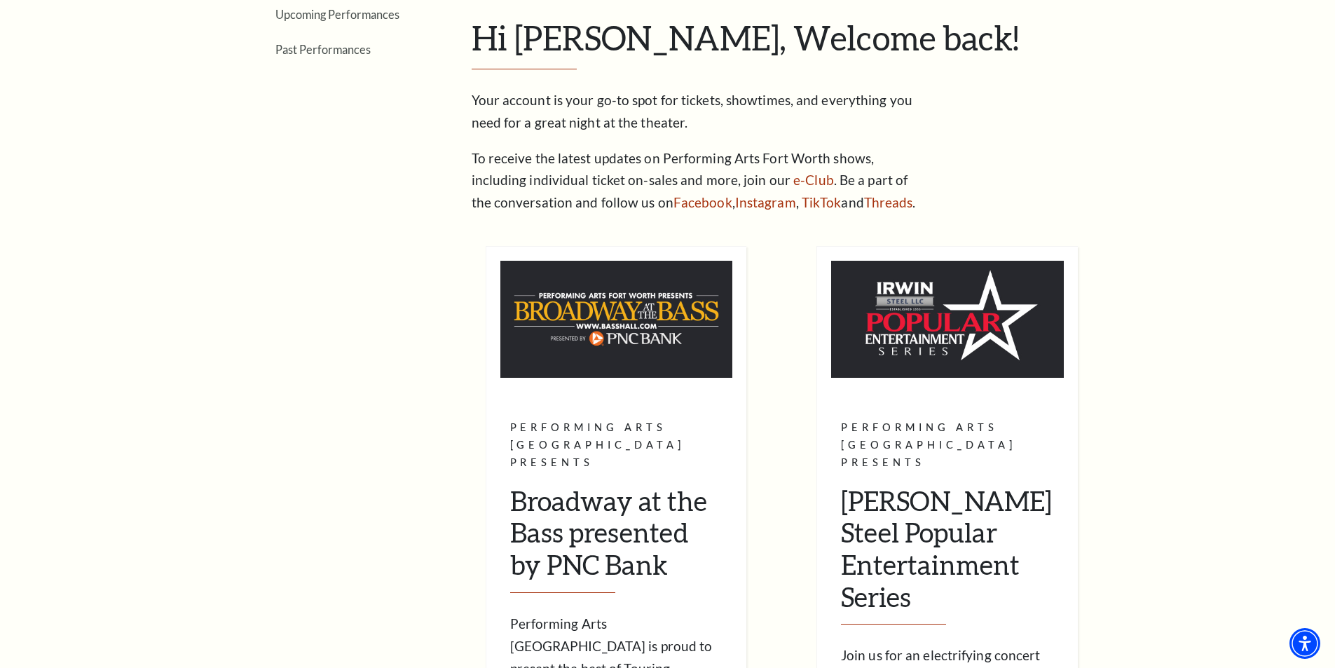
scroll to position [491, 0]
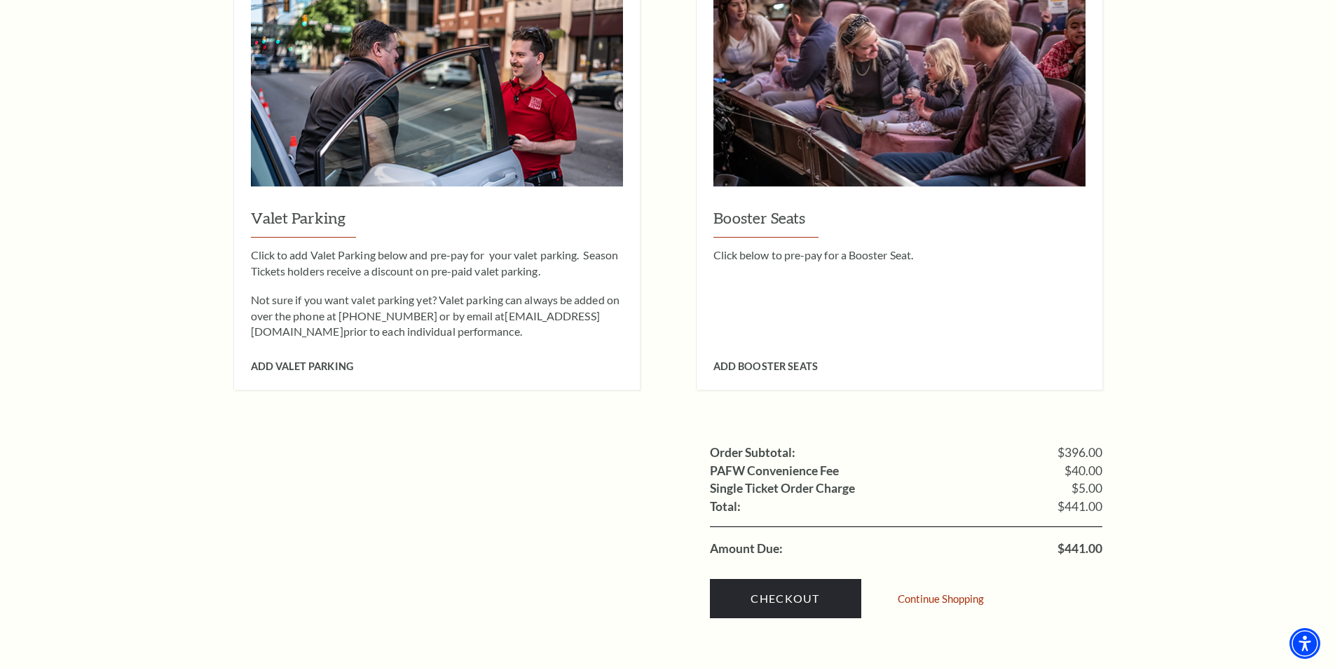
scroll to position [1262, 0]
